Goal: Information Seeking & Learning: Learn about a topic

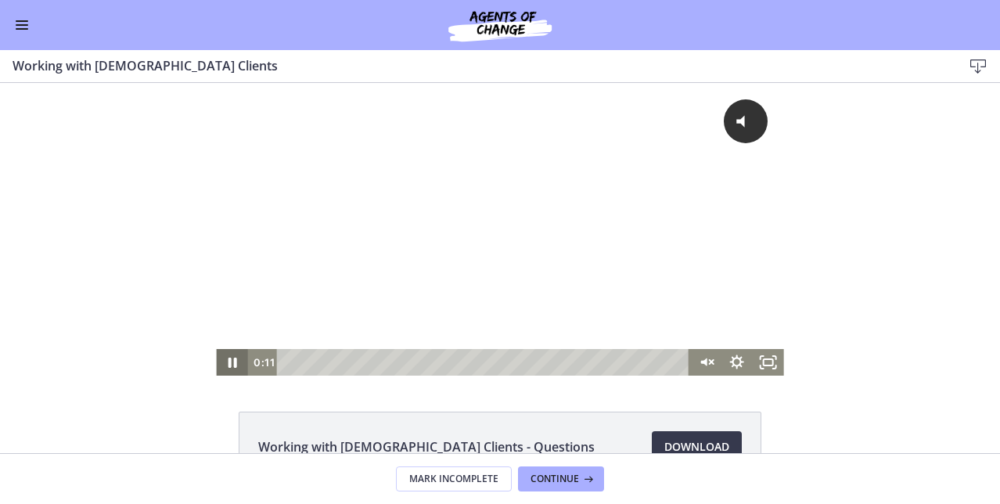
click at [226, 362] on icon "Pause" at bounding box center [231, 362] width 31 height 27
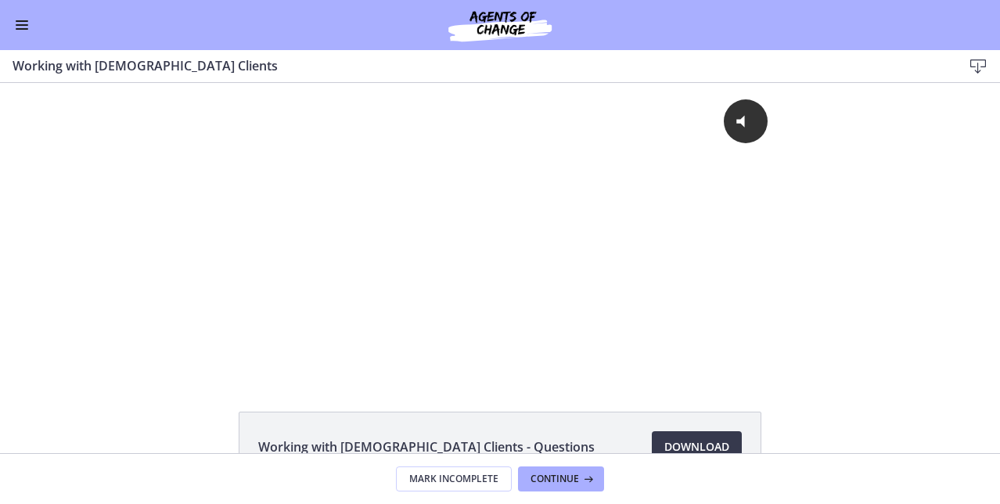
click at [23, 17] on button "Enable menu" at bounding box center [22, 25] width 19 height 19
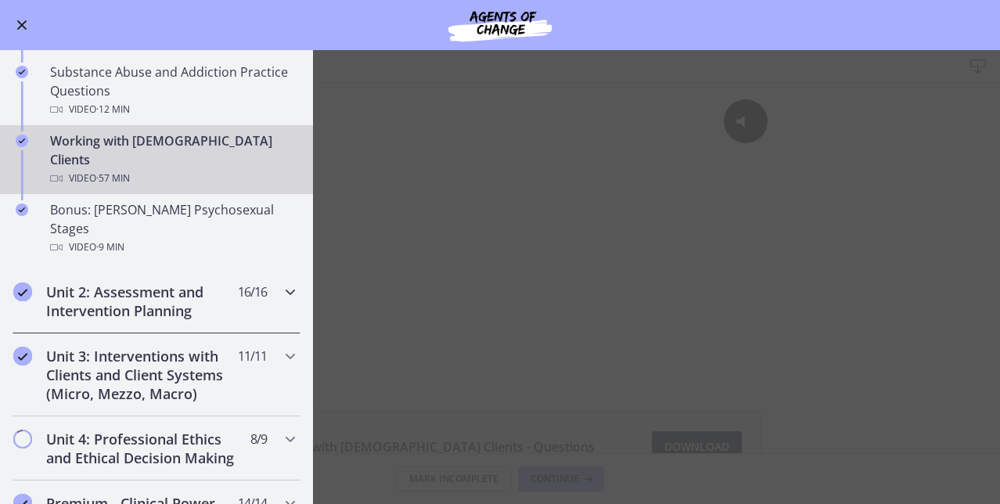
scroll to position [1060, 0]
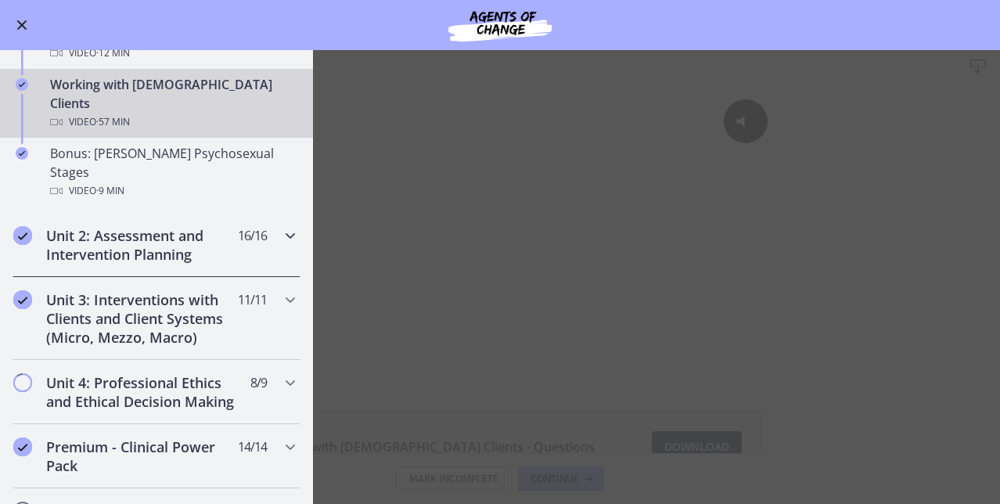
click at [140, 226] on h2 "Unit 2: Assessment and Intervention Planning" at bounding box center [141, 245] width 191 height 38
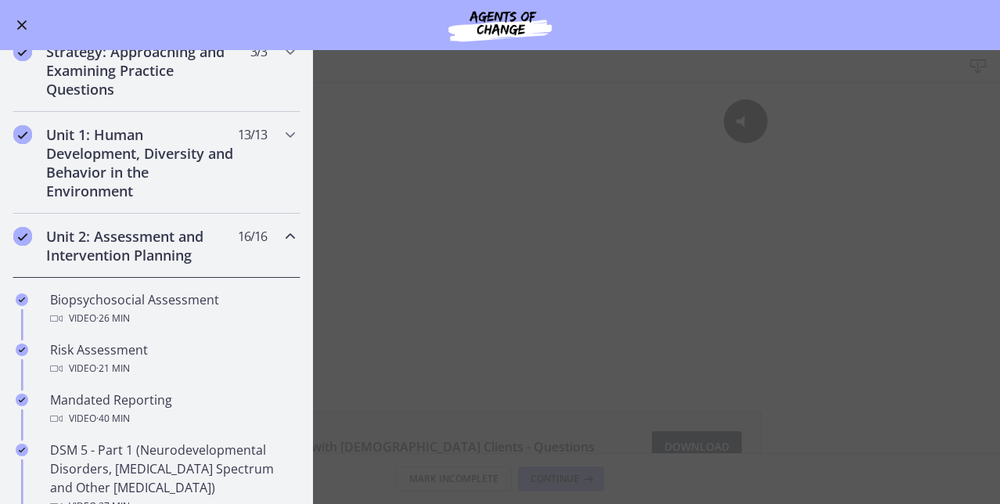
scroll to position [257, 0]
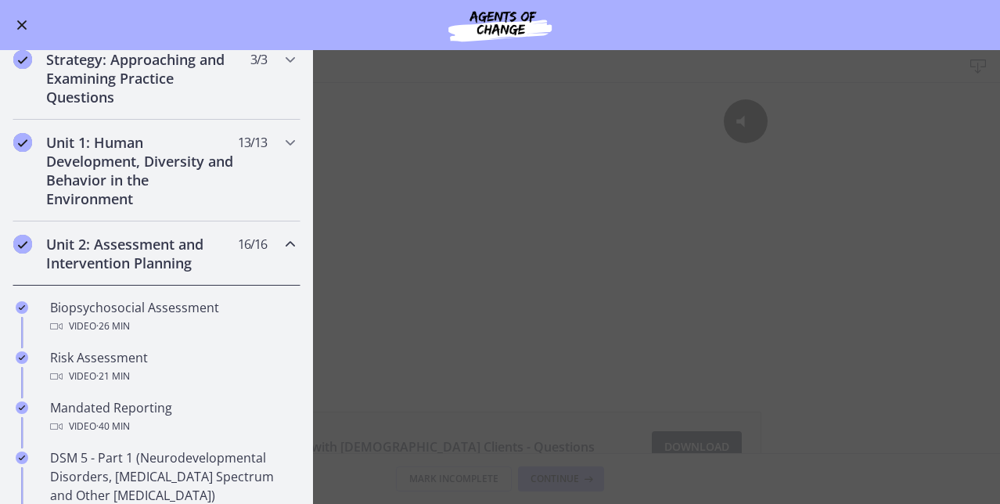
click at [137, 246] on h2 "Unit 2: Assessment and Intervention Planning" at bounding box center [141, 254] width 191 height 38
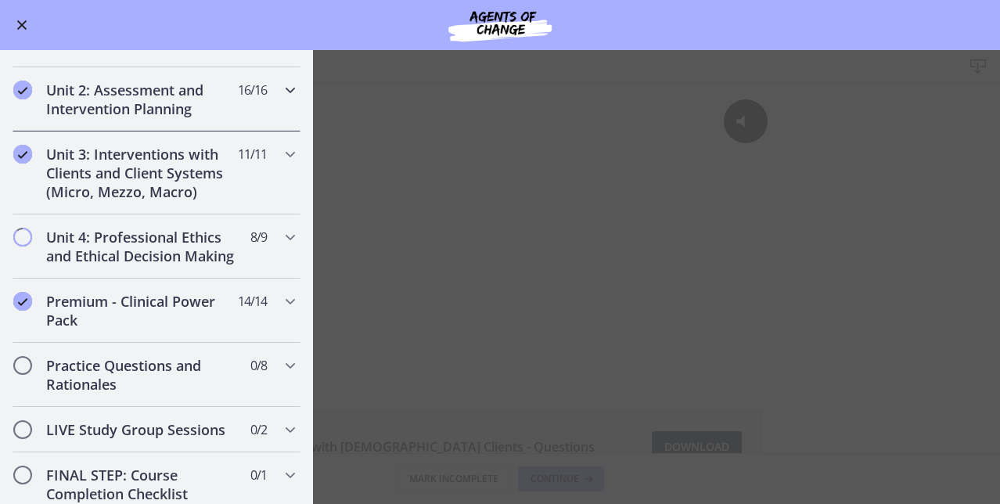
scroll to position [415, 0]
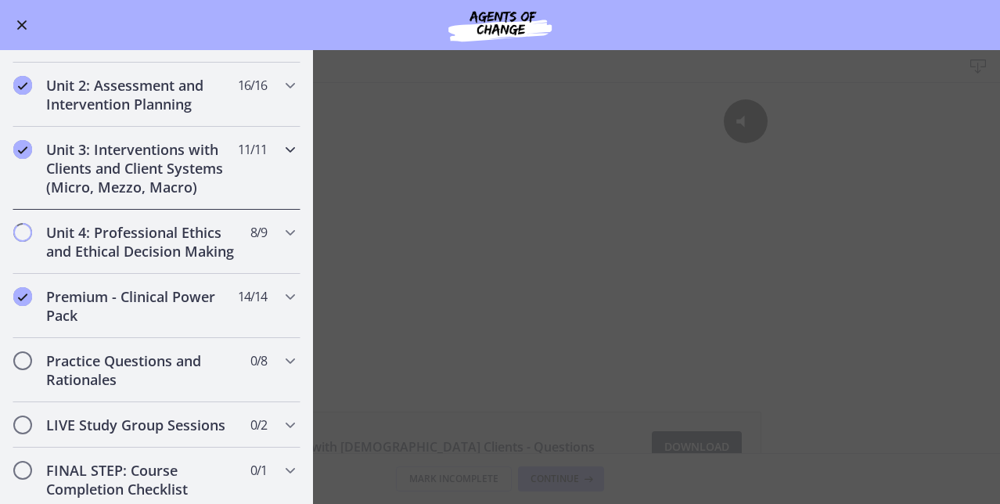
click at [152, 151] on h2 "Unit 3: Interventions with Clients and Client Systems (Micro, Mezzo, Macro)" at bounding box center [141, 168] width 191 height 56
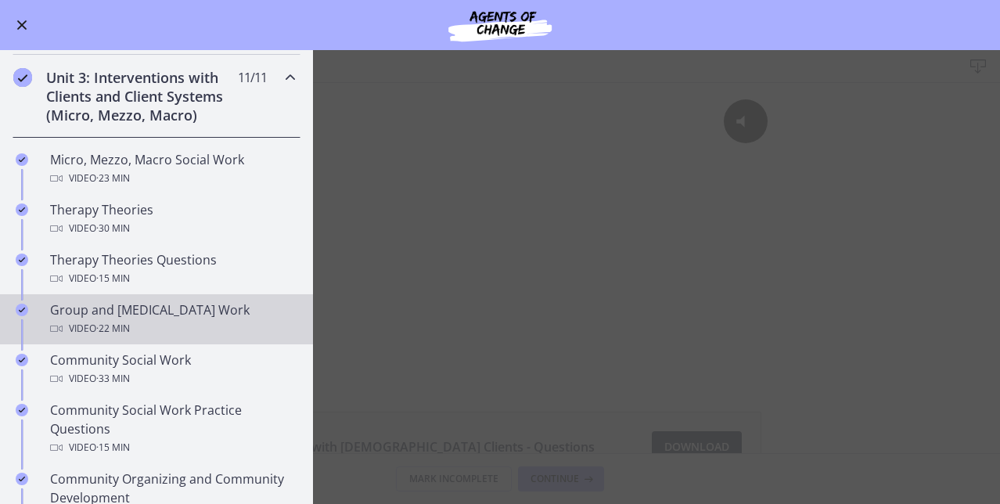
scroll to position [481, 0]
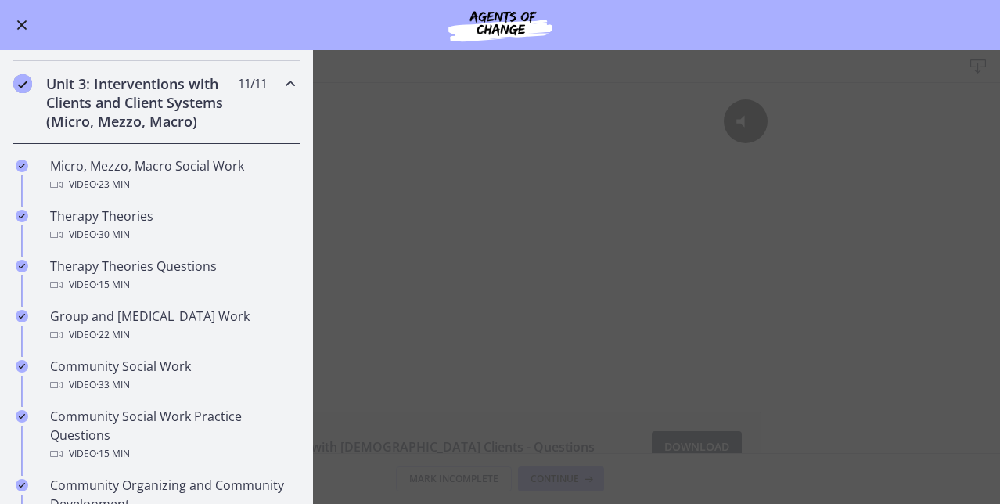
click at [142, 111] on h2 "Unit 3: Interventions with Clients and Client Systems (Micro, Mezzo, Macro)" at bounding box center [141, 102] width 191 height 56
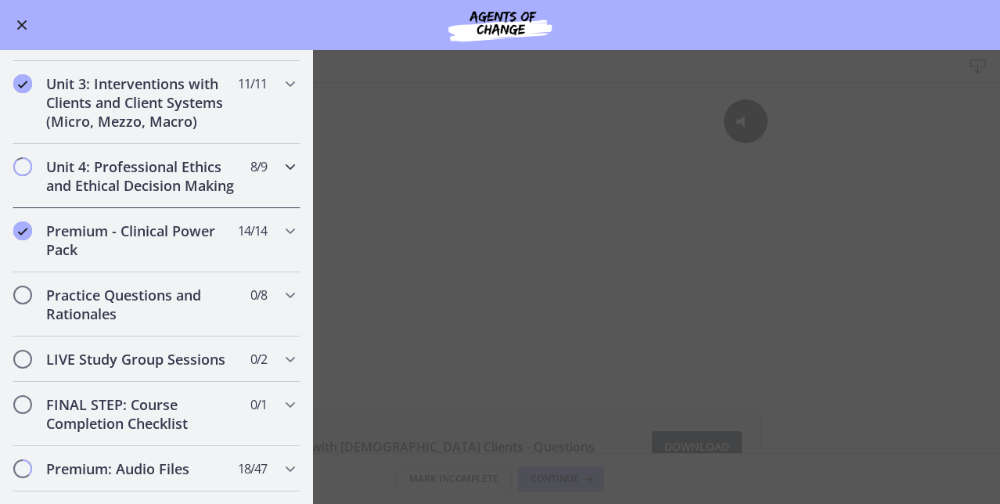
click at [136, 186] on h2 "Unit 4: Professional Ethics and Ethical Decision Making" at bounding box center [141, 176] width 191 height 38
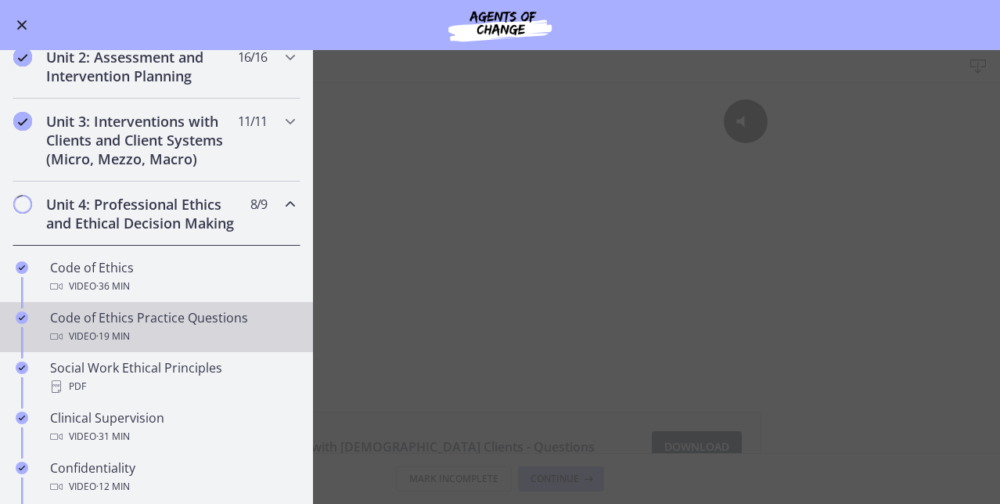
scroll to position [443, 0]
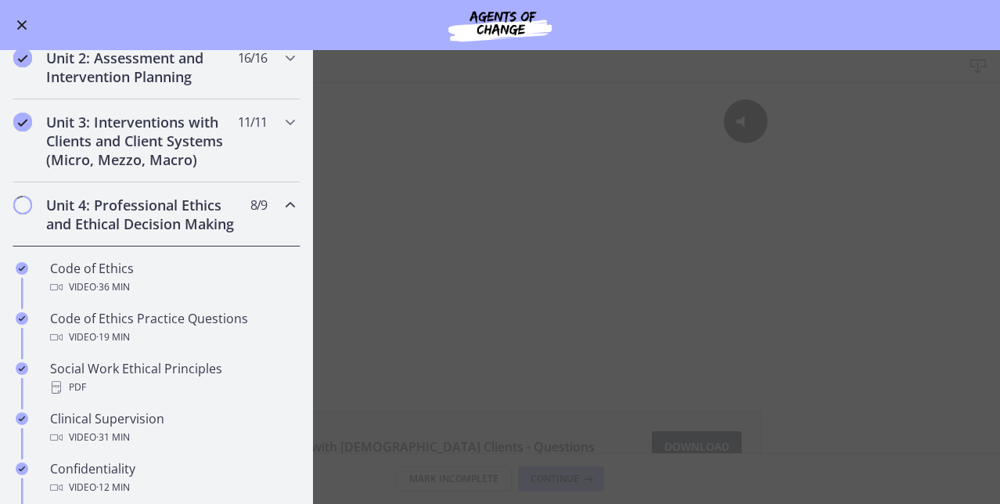
click at [151, 218] on h2 "Unit 4: Professional Ethics and Ethical Decision Making" at bounding box center [141, 215] width 191 height 38
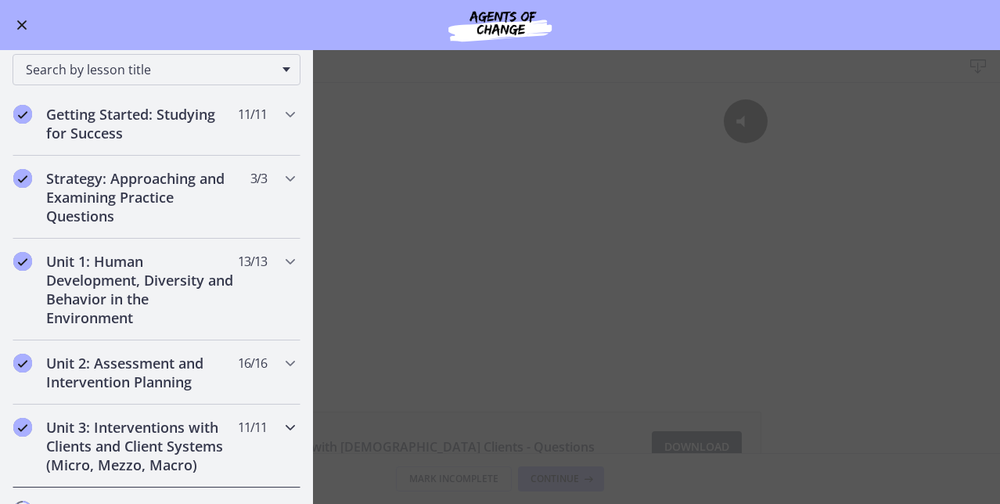
scroll to position [147, 0]
